Goal: Task Accomplishment & Management: Manage account settings

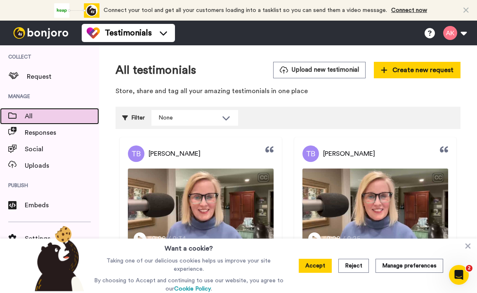
click at [49, 115] on span "All" at bounding box center [62, 116] width 74 height 10
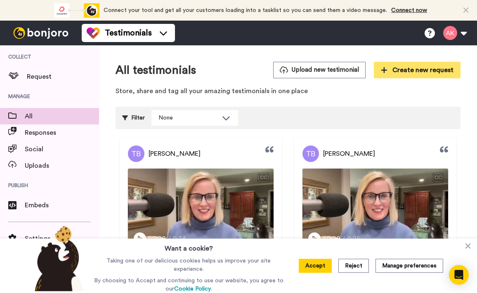
click at [407, 74] on span "Create new request" at bounding box center [417, 70] width 73 height 10
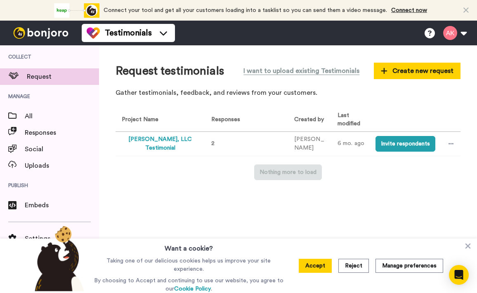
click at [143, 145] on button "[PERSON_NAME], LLC Testimonial" at bounding box center [160, 143] width 77 height 17
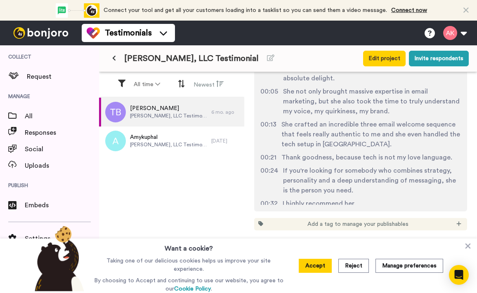
scroll to position [1814, 0]
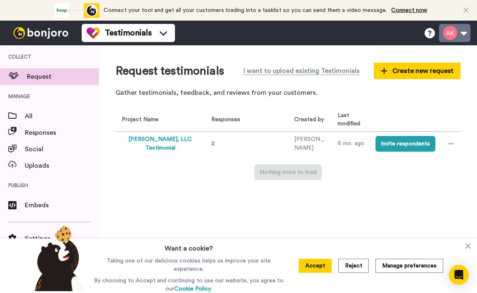
click at [459, 32] on button at bounding box center [454, 33] width 31 height 18
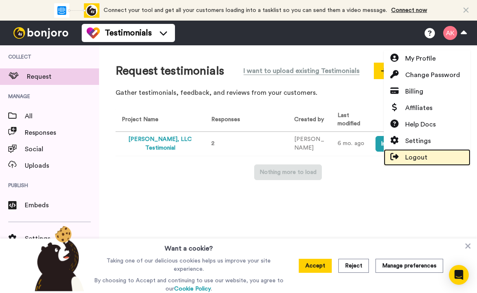
click at [419, 158] on span "Logout" at bounding box center [416, 158] width 22 height 10
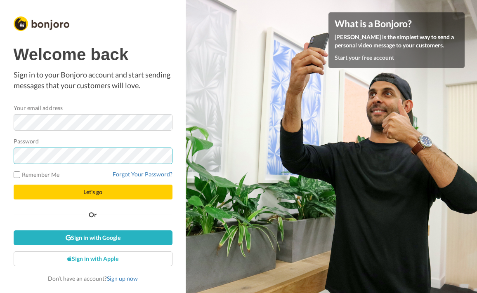
click at [14, 185] on button "Let's go" at bounding box center [93, 192] width 159 height 15
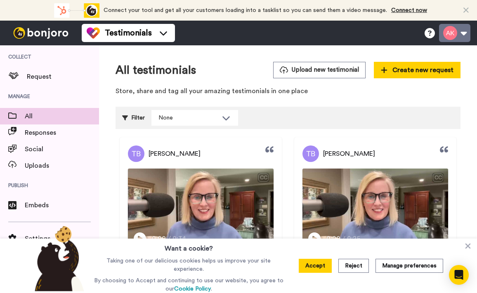
click at [456, 39] on button at bounding box center [454, 33] width 31 height 18
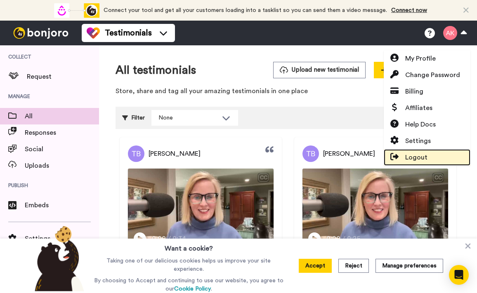
click at [416, 158] on span "Logout" at bounding box center [416, 158] width 22 height 10
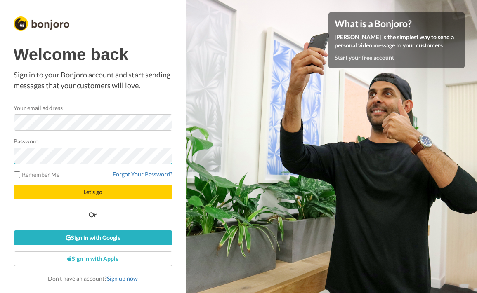
click at [14, 185] on button "Let's go" at bounding box center [93, 192] width 159 height 15
